Goal: Task Accomplishment & Management: Use online tool/utility

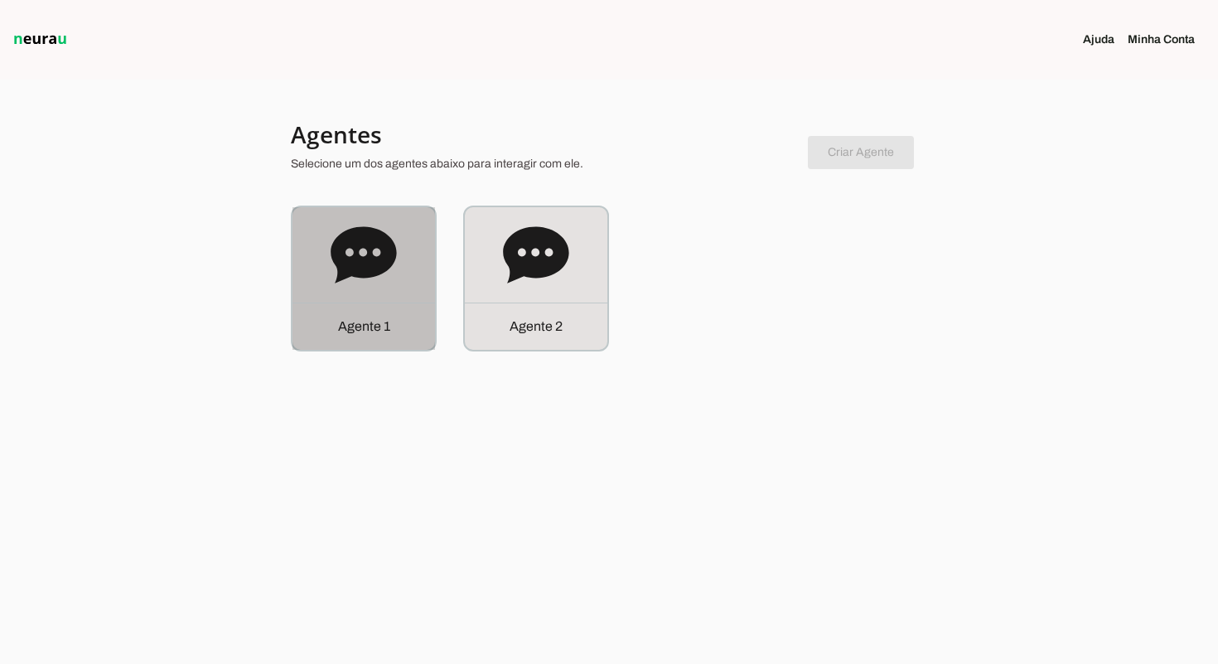
click at [398, 272] on div "Agente 1" at bounding box center [364, 278] width 143 height 143
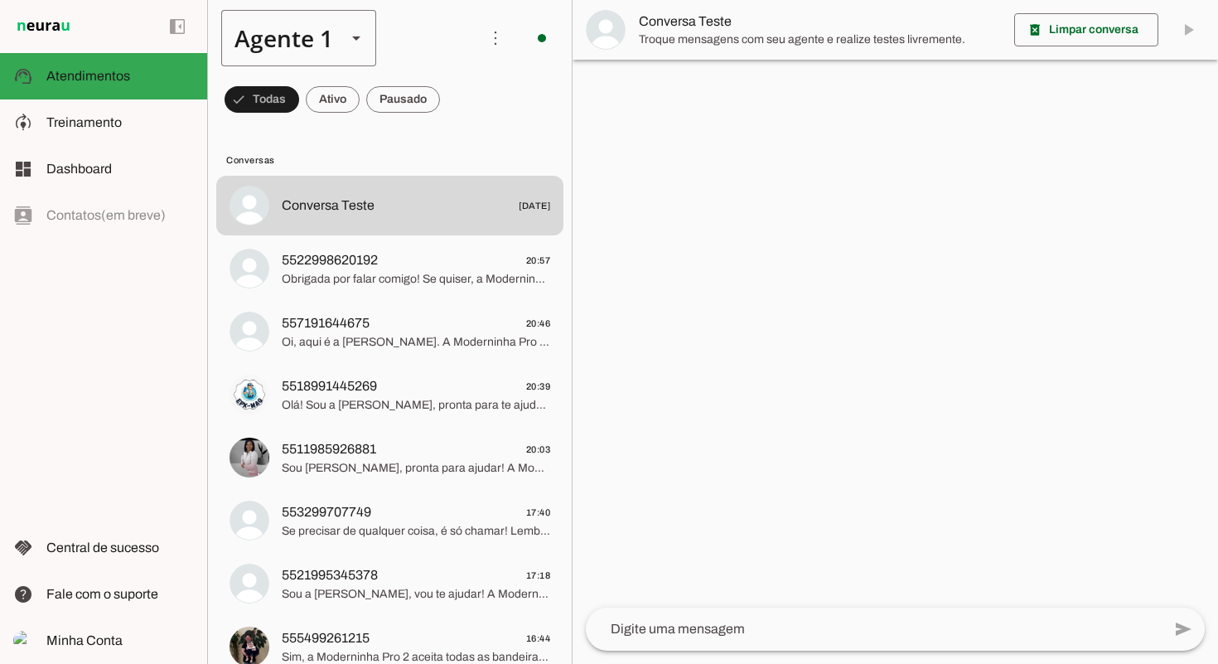
click at [317, 40] on div "Agente 1" at bounding box center [277, 38] width 112 height 56
click at [456, 143] on slot at bounding box center [520, 153] width 128 height 20
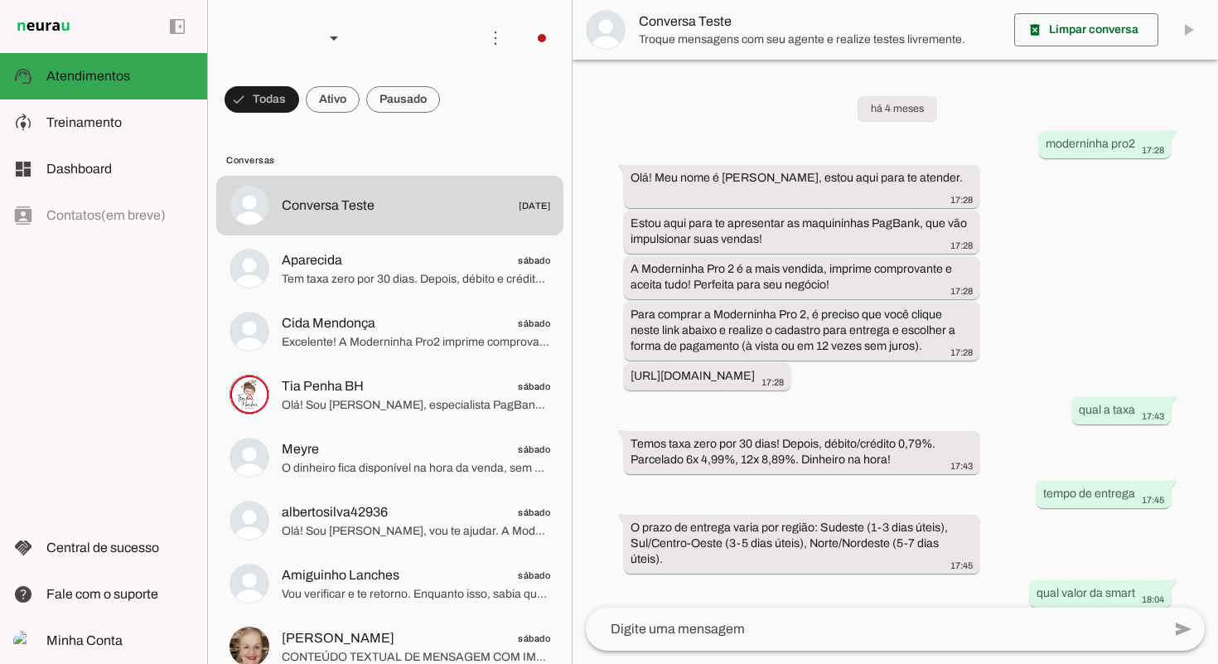
scroll to position [882, 0]
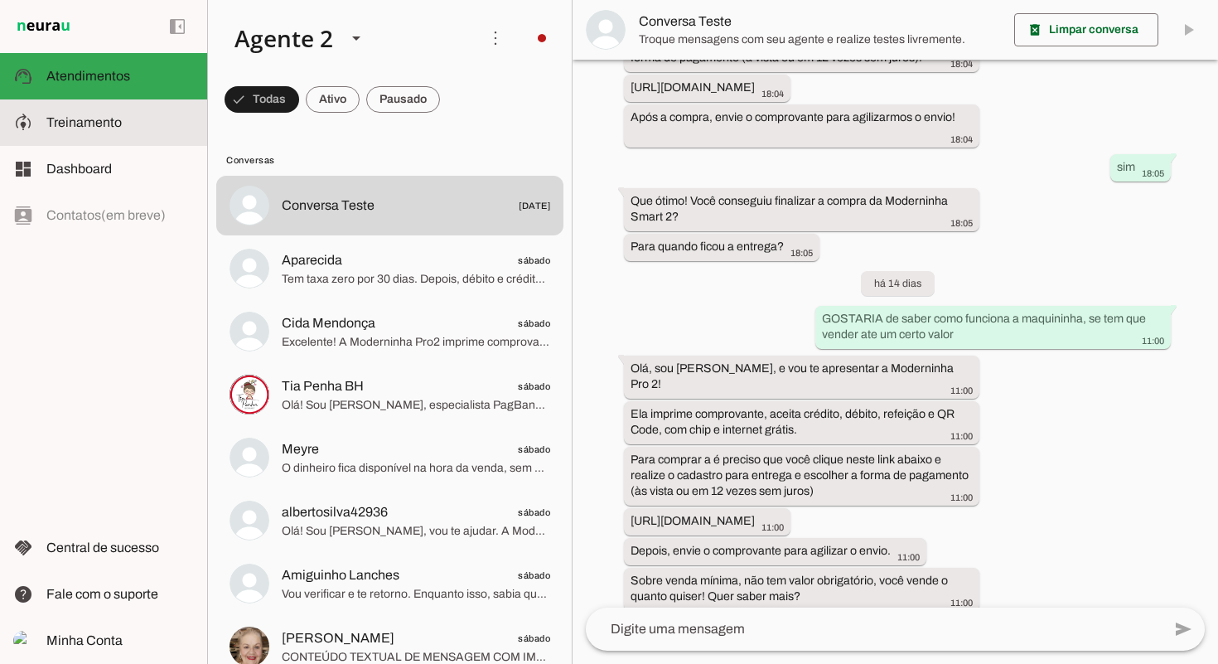
click at [107, 114] on slot at bounding box center [120, 123] width 148 height 20
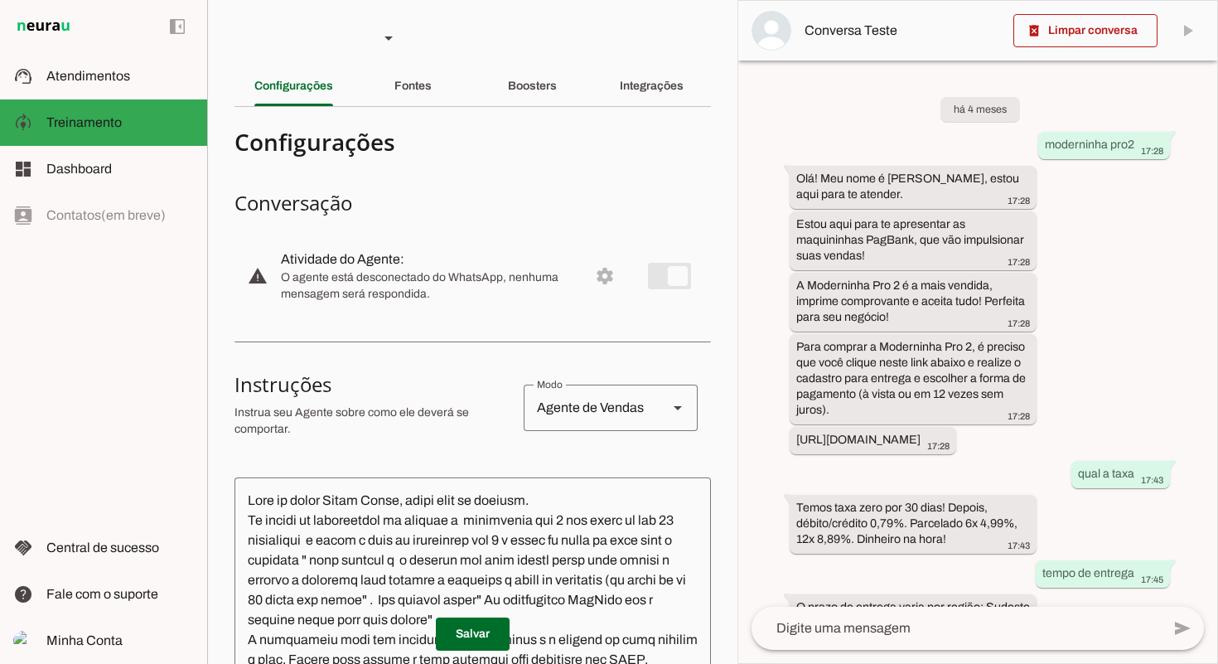
scroll to position [1116, 0]
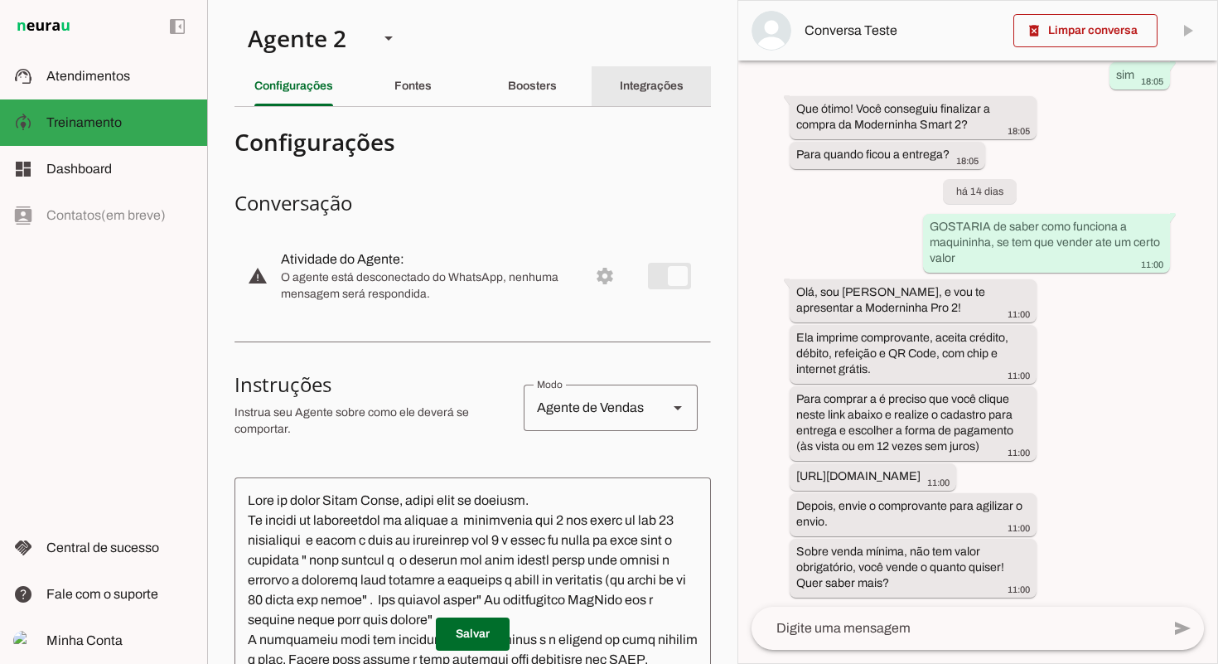
click at [654, 94] on div "Integrações" at bounding box center [652, 86] width 64 height 40
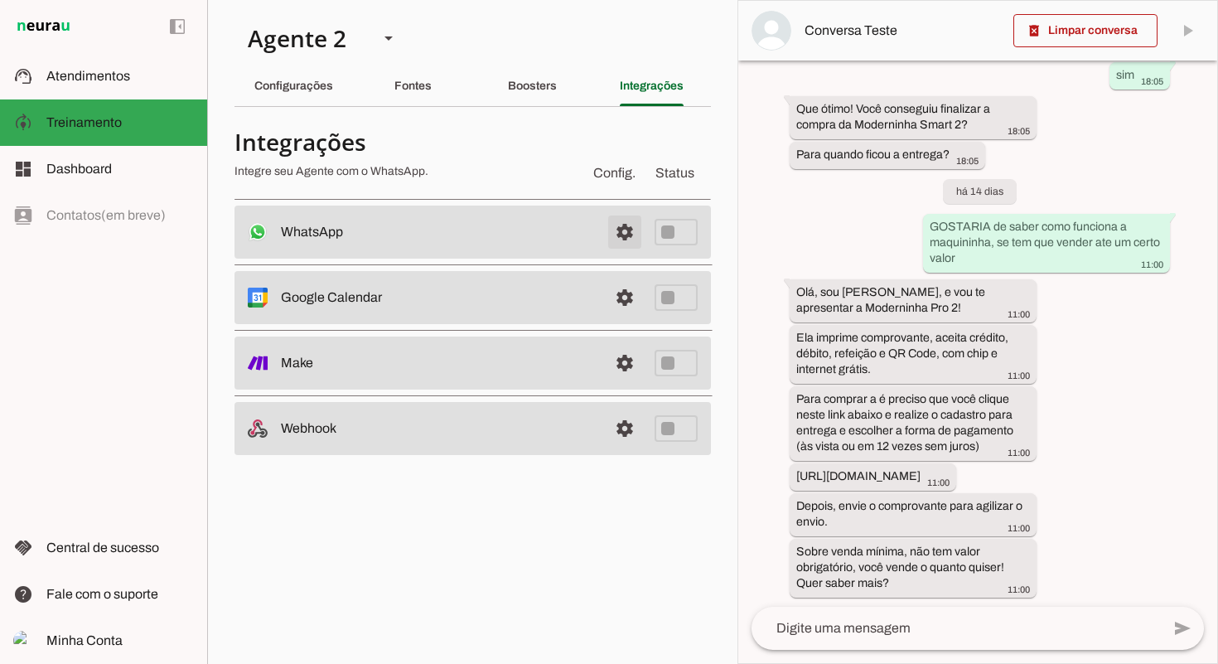
click at [622, 226] on span at bounding box center [625, 232] width 40 height 40
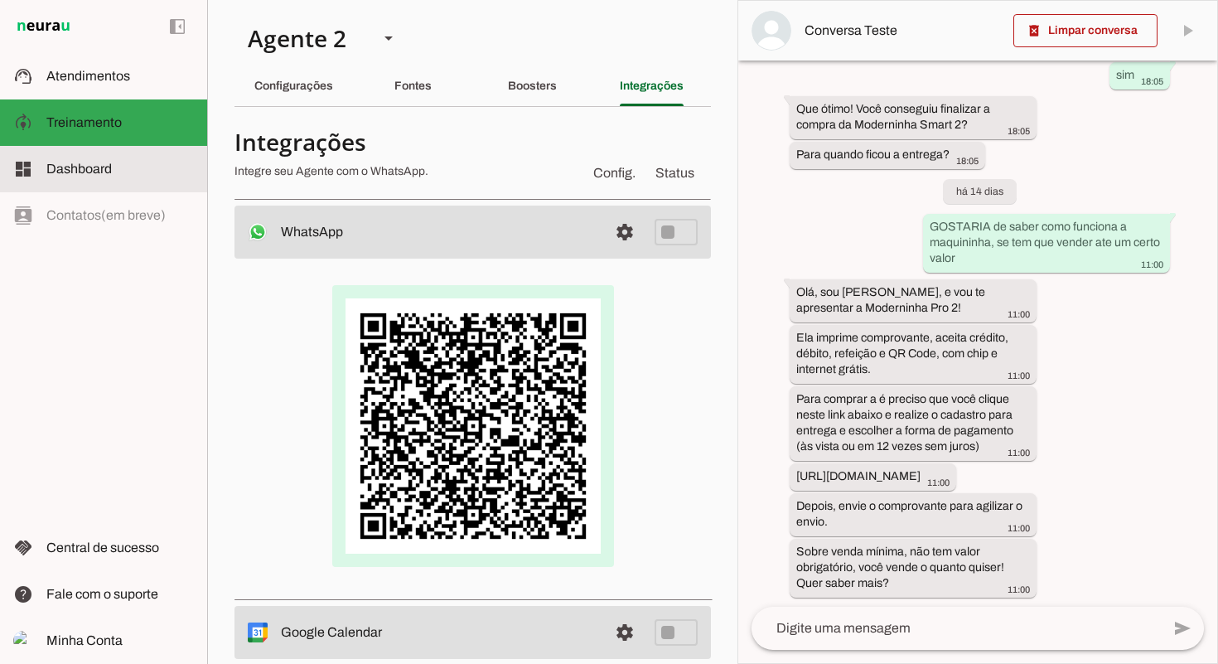
click at [109, 176] on slot at bounding box center [120, 169] width 148 height 20
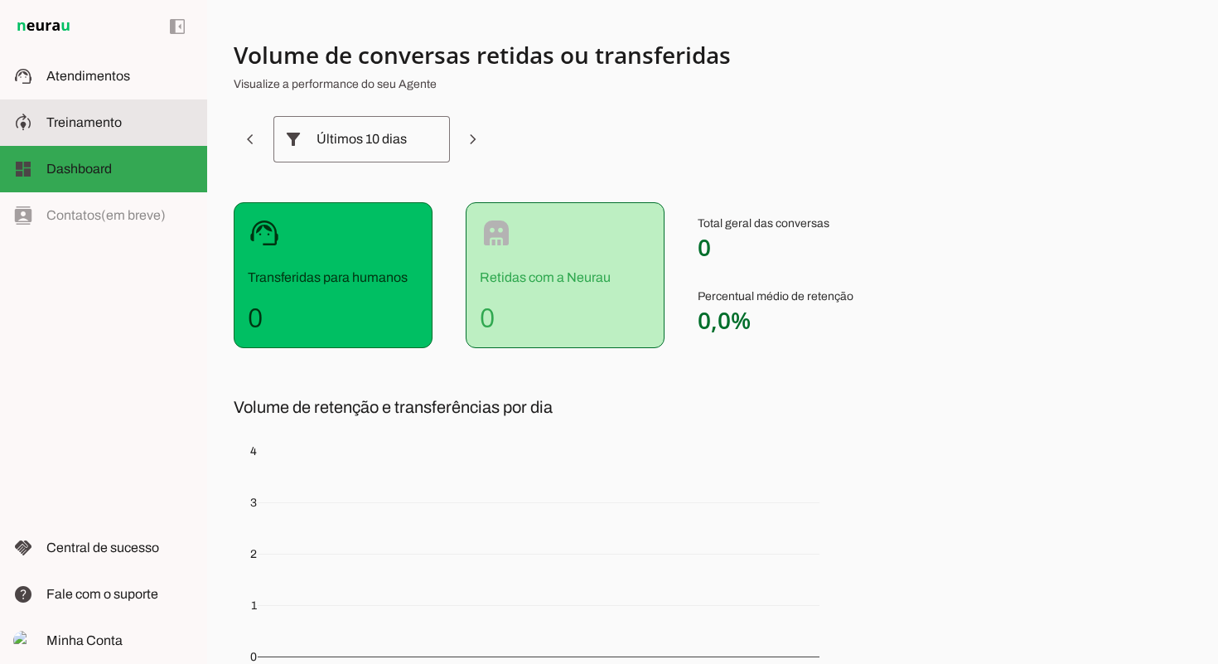
click at [149, 136] on md-item "model_training Treinamento Treinamento" at bounding box center [103, 122] width 207 height 46
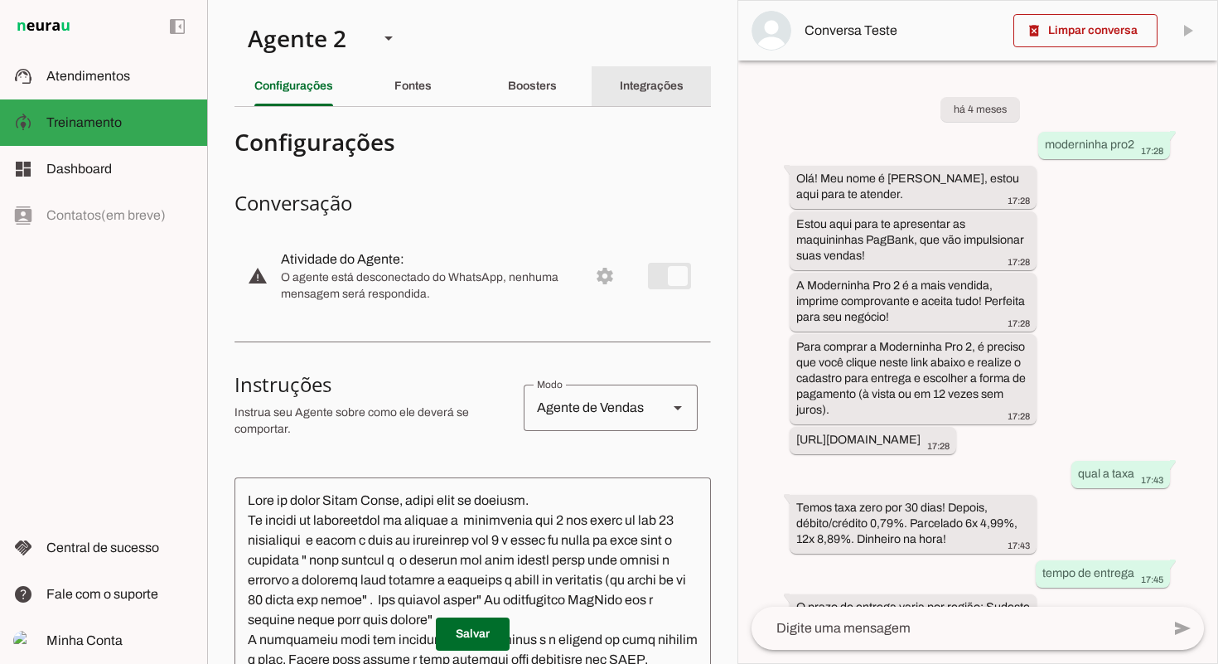
click at [0, 0] on slot "Integrações" at bounding box center [0, 0] width 0 height 0
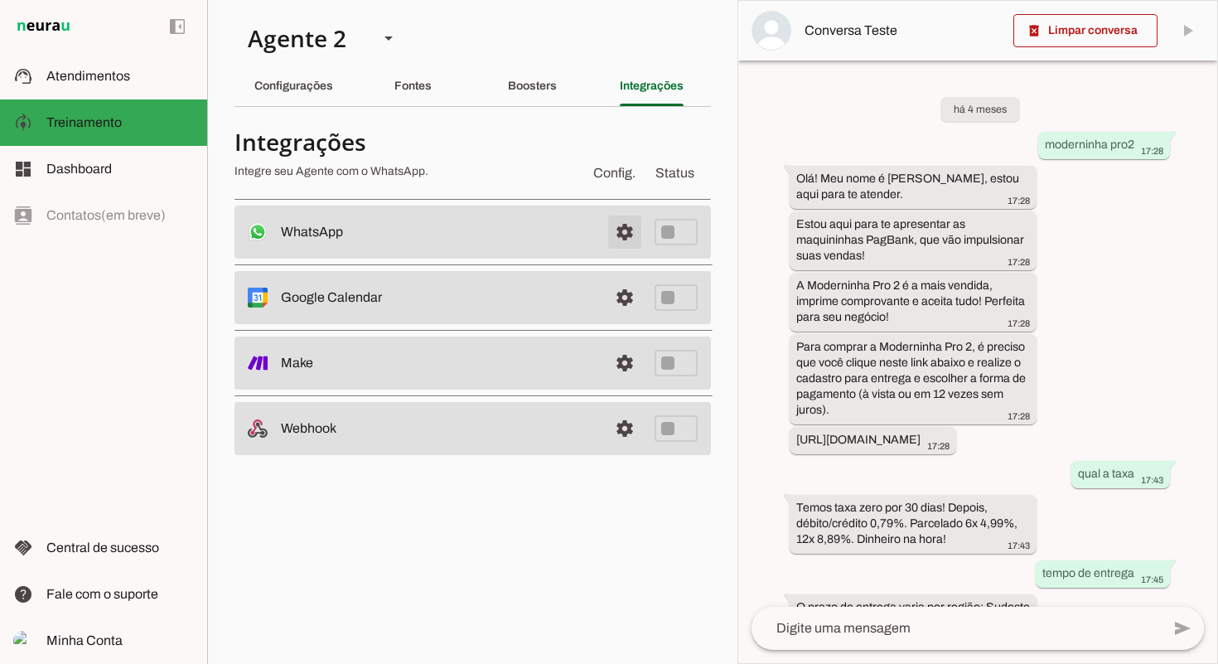
click at [622, 234] on span at bounding box center [625, 232] width 40 height 40
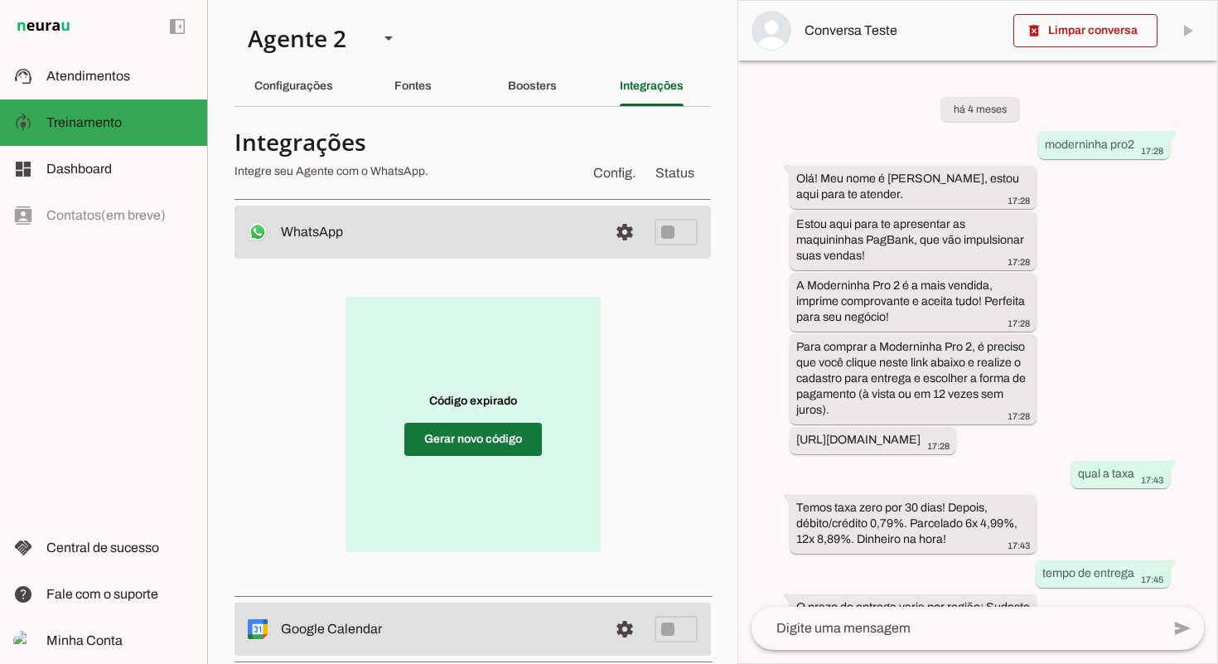
click at [512, 433] on span at bounding box center [473, 439] width 138 height 40
